Goal: Book appointment/travel/reservation

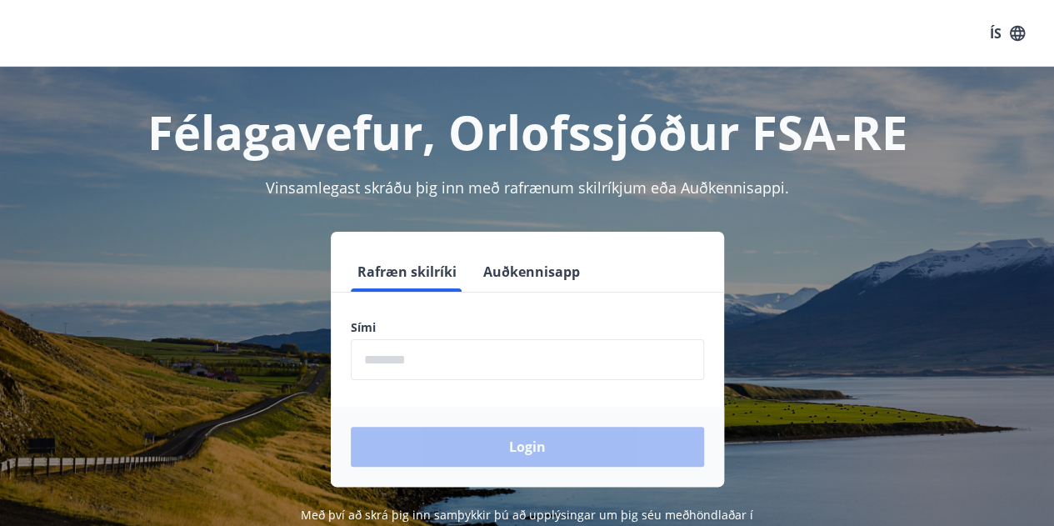
click at [439, 364] on input "phone" at bounding box center [527, 359] width 353 height 41
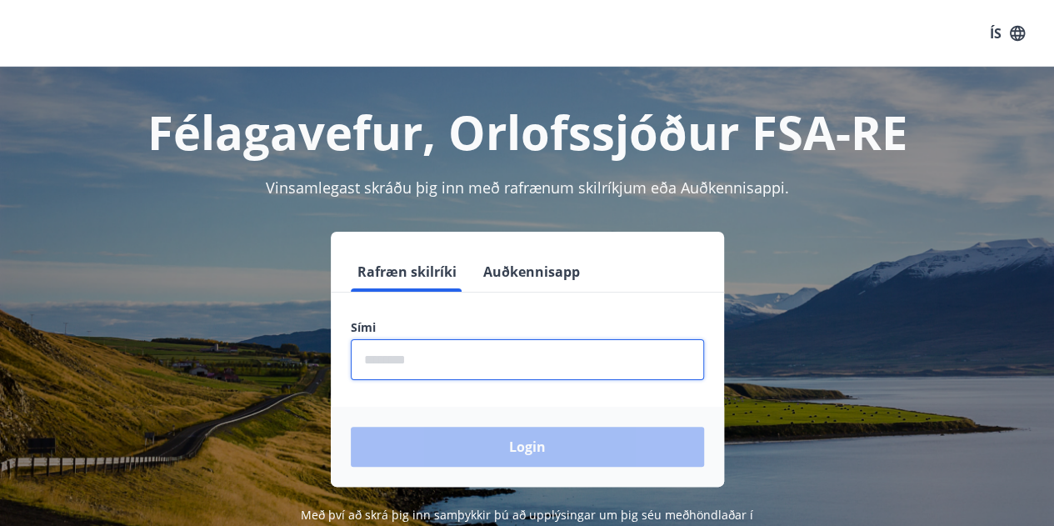
type input "********"
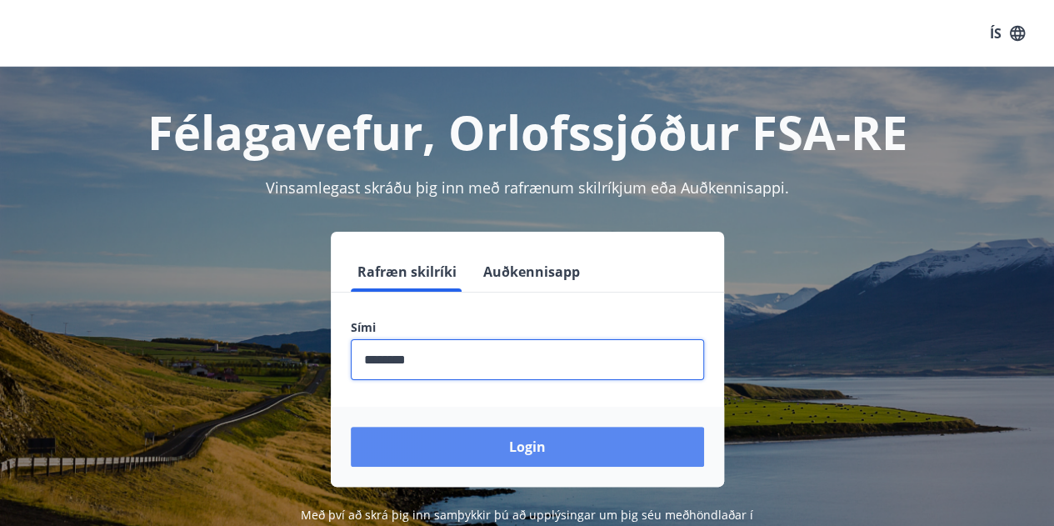
click at [450, 452] on button "Login" at bounding box center [527, 447] width 353 height 40
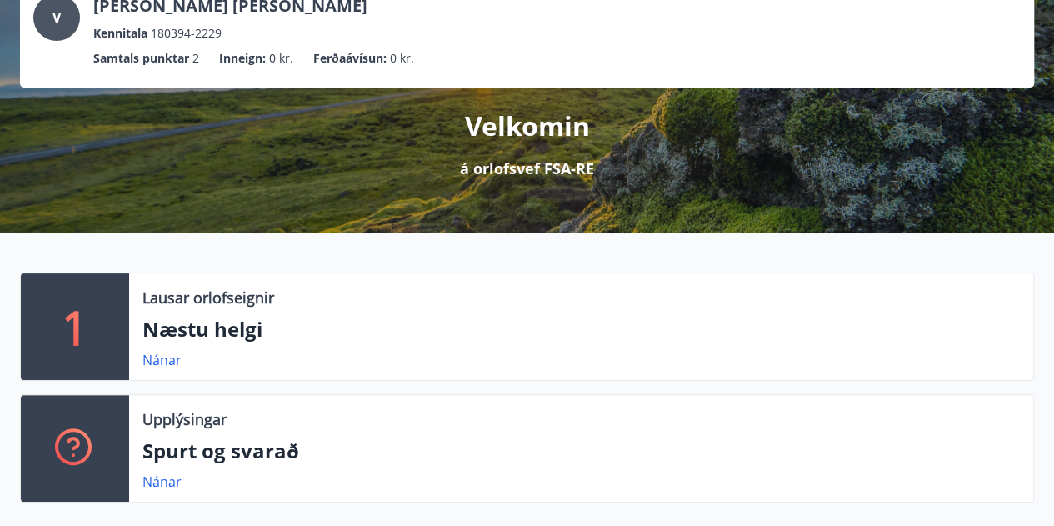
scroll to position [134, 0]
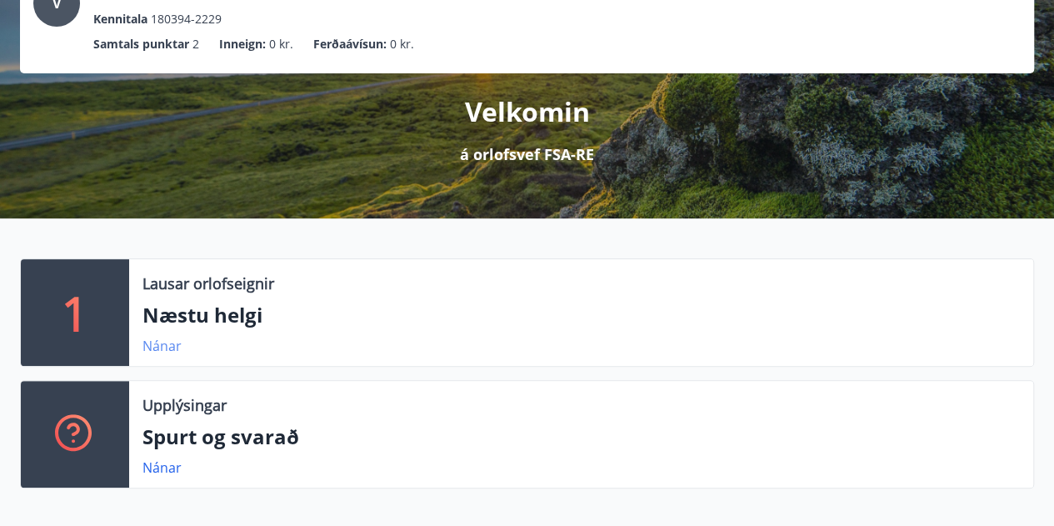
click at [168, 343] on link "Nánar" at bounding box center [162, 346] width 39 height 18
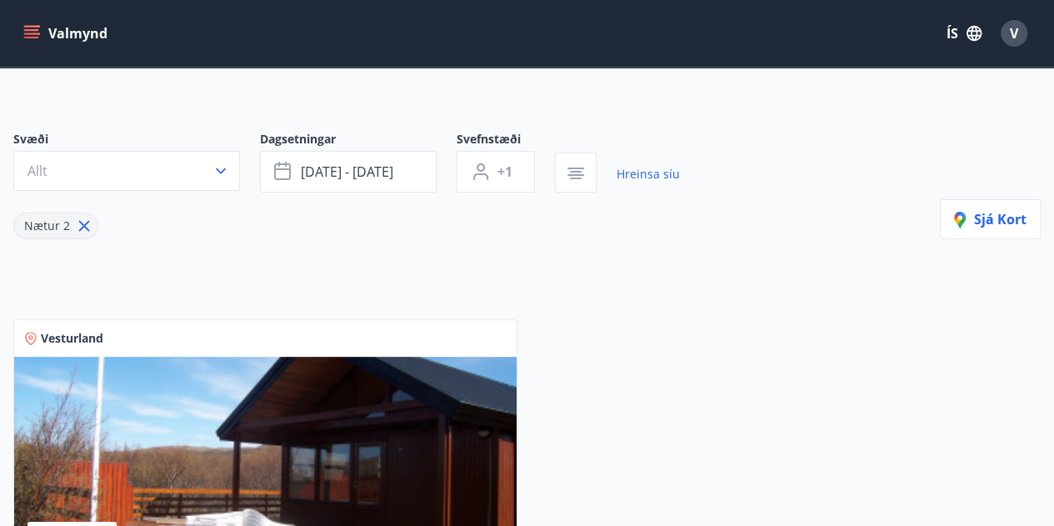
scroll to position [88, 0]
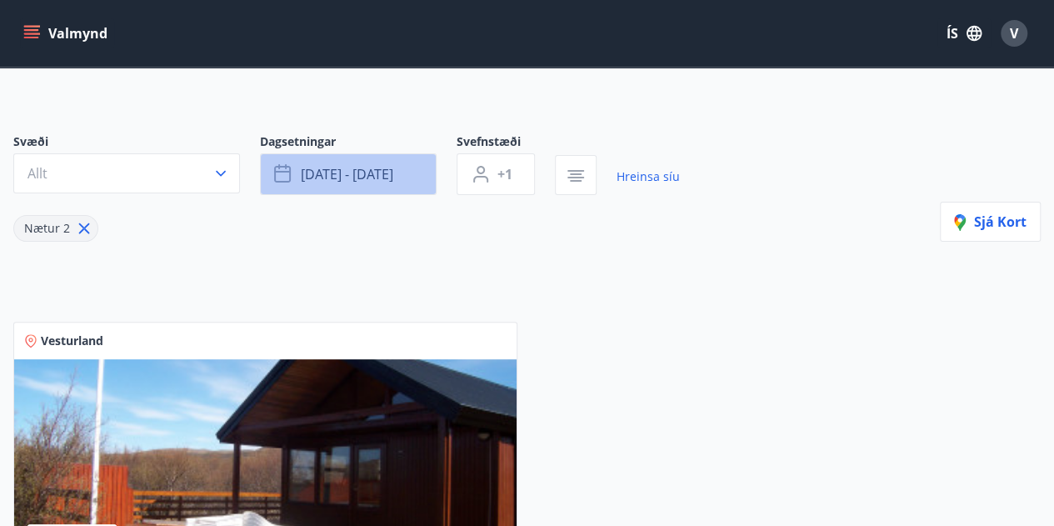
click at [358, 176] on span "[DATE] - [DATE]" at bounding box center [347, 174] width 93 height 18
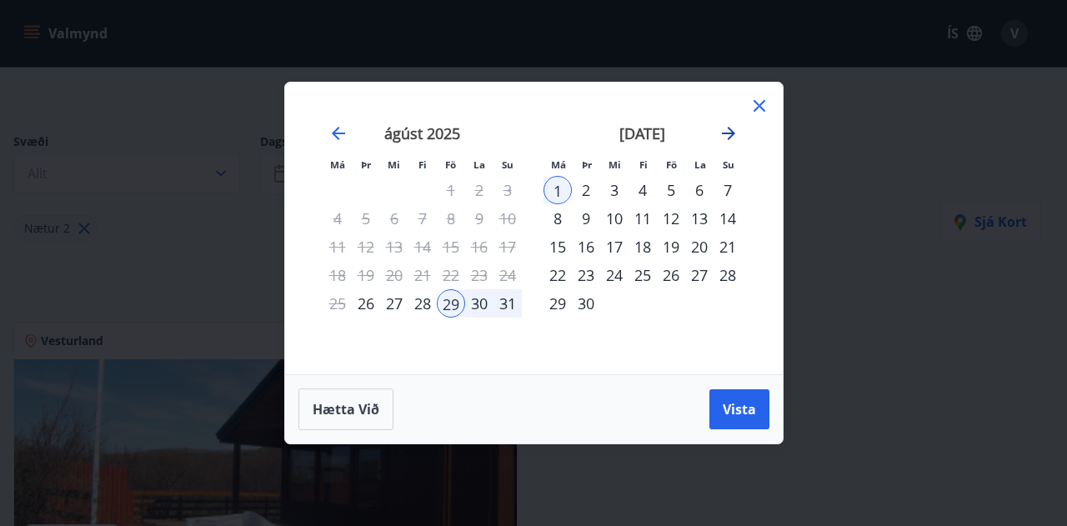
click at [731, 131] on icon "Move forward to switch to the next month." at bounding box center [728, 133] width 13 height 13
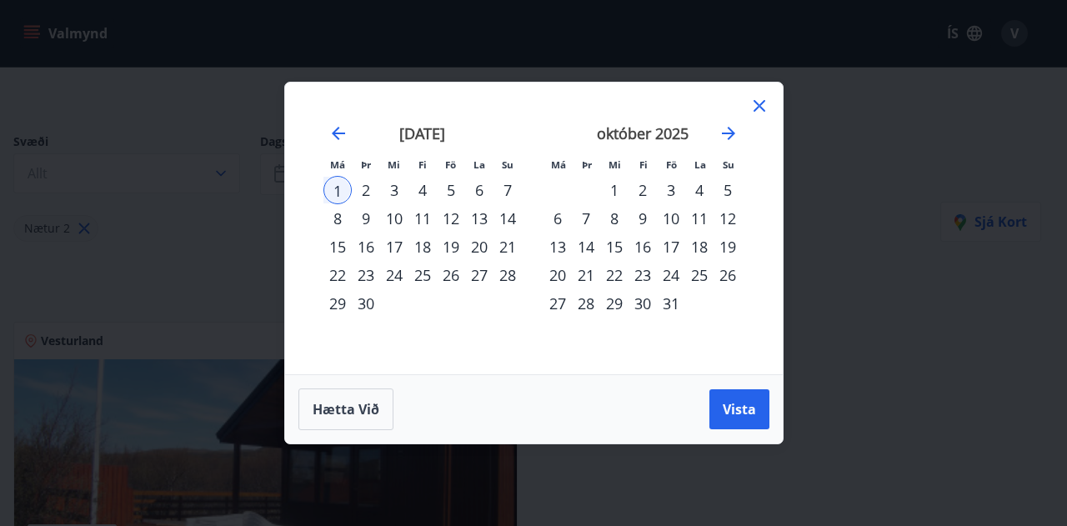
click at [447, 244] on div "19" at bounding box center [451, 247] width 28 height 28
click at [508, 252] on div "21" at bounding box center [507, 247] width 28 height 28
click at [725, 403] on span "Vista" at bounding box center [739, 409] width 33 height 18
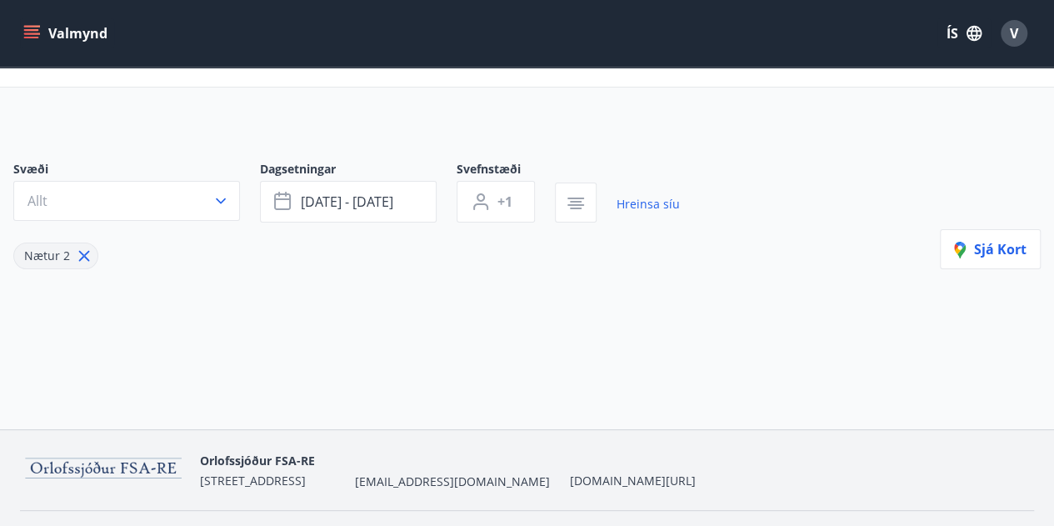
scroll to position [57, 0]
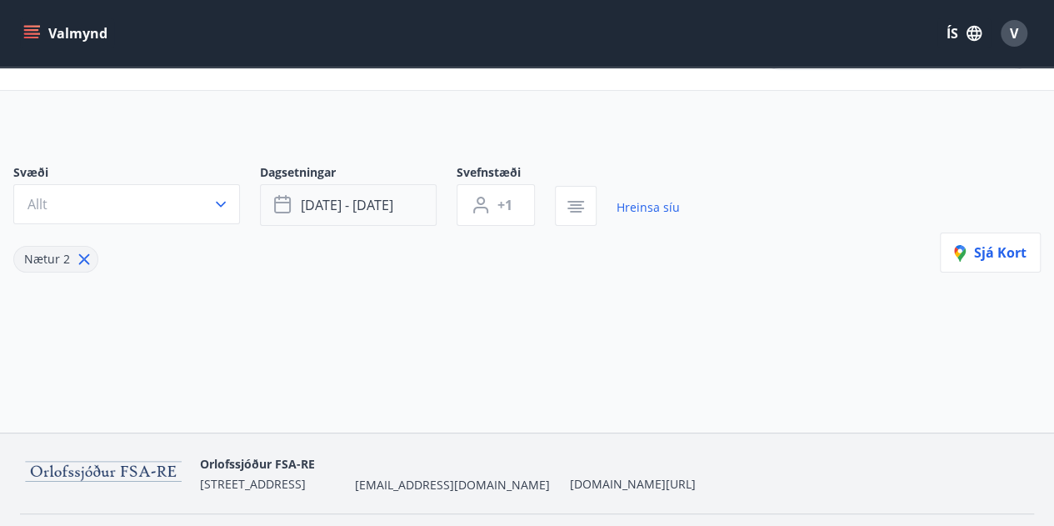
click at [381, 204] on span "[DATE] - [DATE]" at bounding box center [347, 205] width 93 height 18
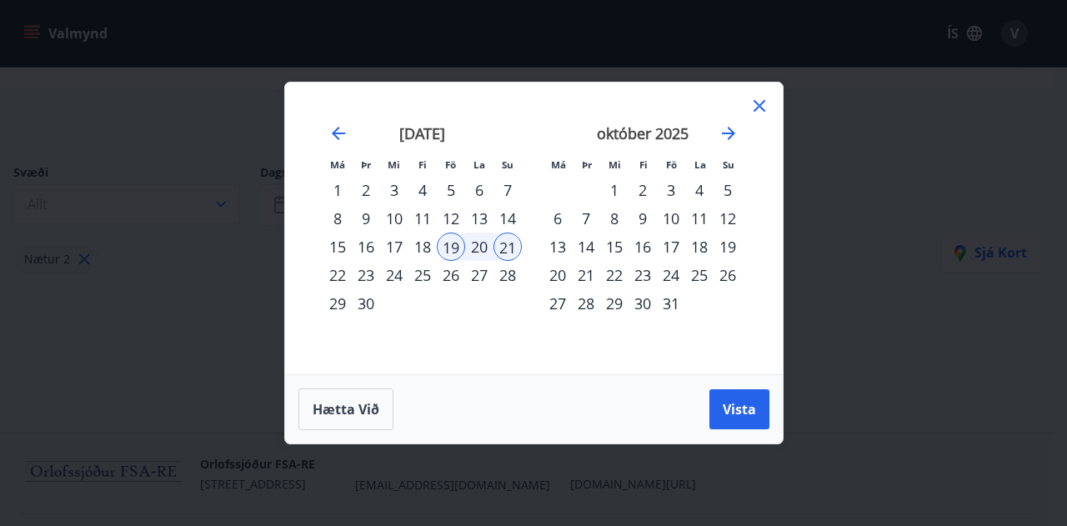
click at [676, 221] on div "10" at bounding box center [671, 218] width 28 height 28
click at [725, 222] on div "12" at bounding box center [727, 218] width 28 height 28
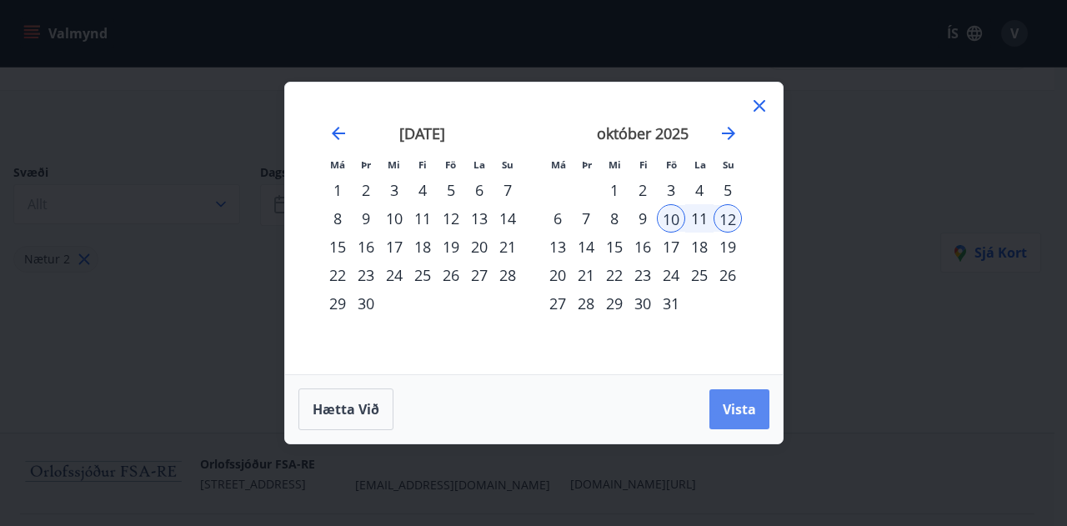
click at [742, 411] on span "Vista" at bounding box center [739, 409] width 33 height 18
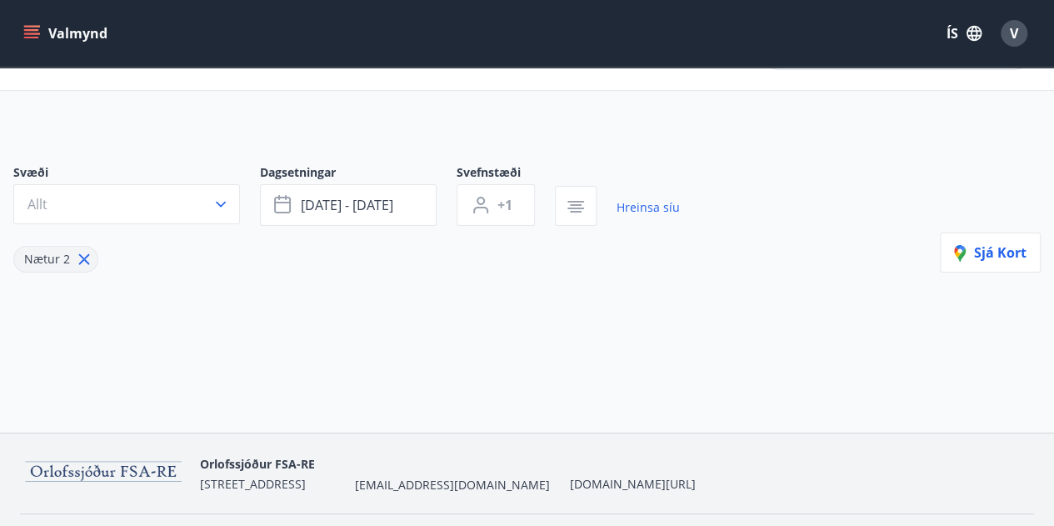
click at [52, 39] on button "Valmynd" at bounding box center [67, 33] width 94 height 30
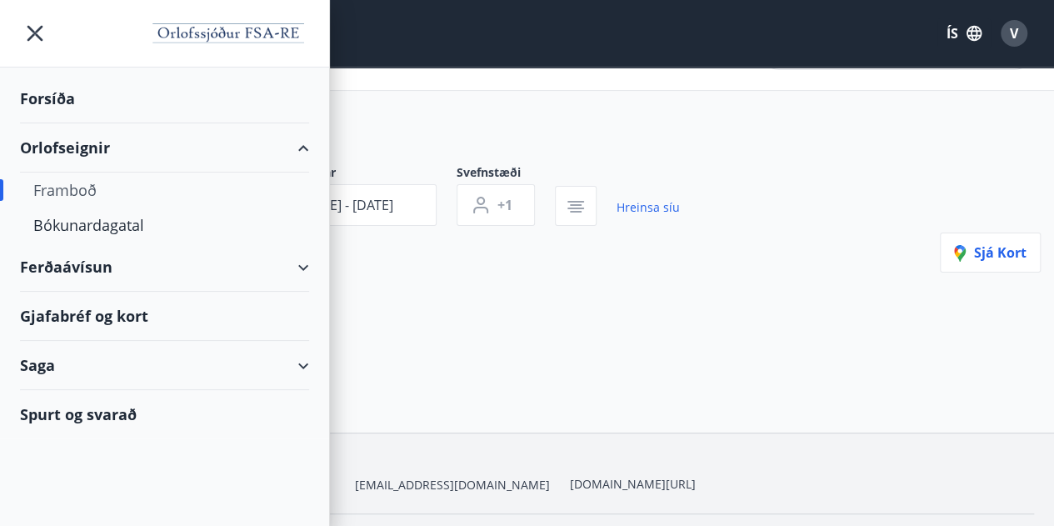
click at [57, 90] on div "Forsíða" at bounding box center [164, 98] width 289 height 49
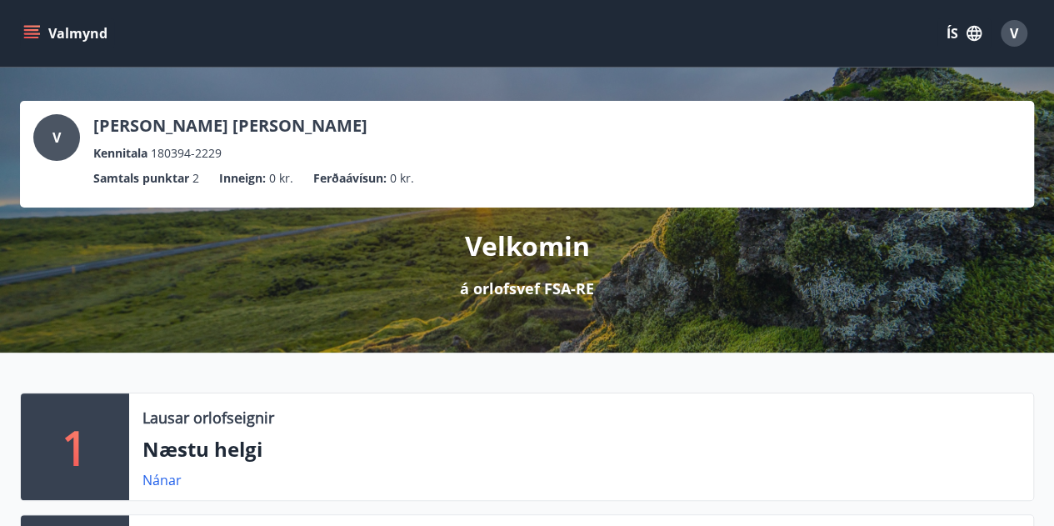
click at [37, 33] on icon "menu" at bounding box center [33, 34] width 18 height 2
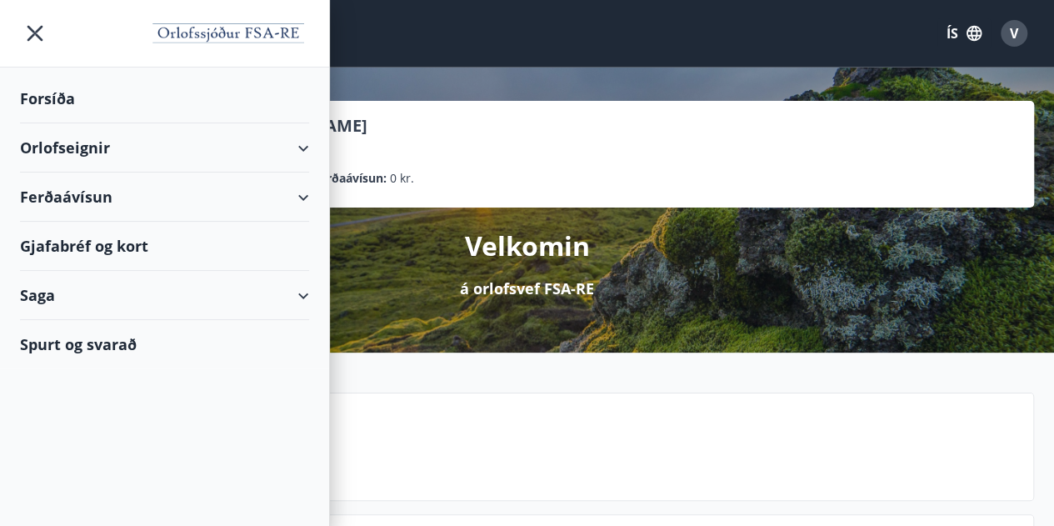
click at [93, 243] on div "Gjafabréf og kort" at bounding box center [164, 246] width 289 height 49
